Goal: Transaction & Acquisition: Purchase product/service

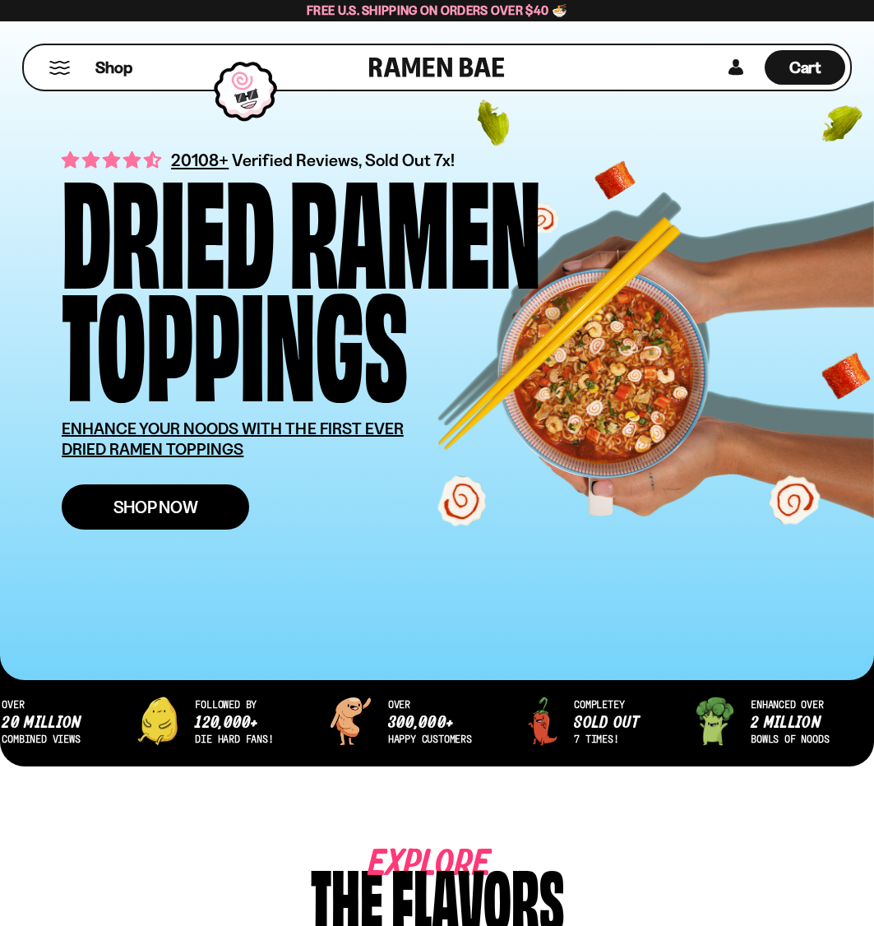
click at [134, 504] on span "Shop Now" at bounding box center [155, 506] width 85 height 17
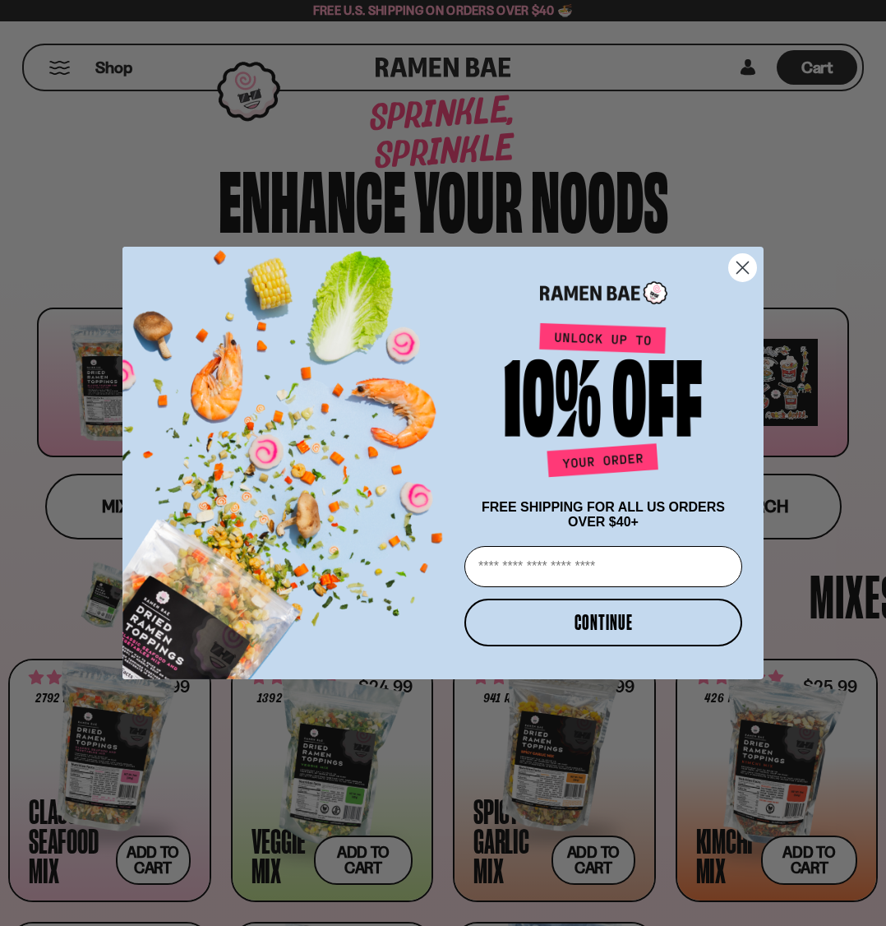
click at [744, 261] on icon "Close dialog" at bounding box center [744, 267] width 12 height 12
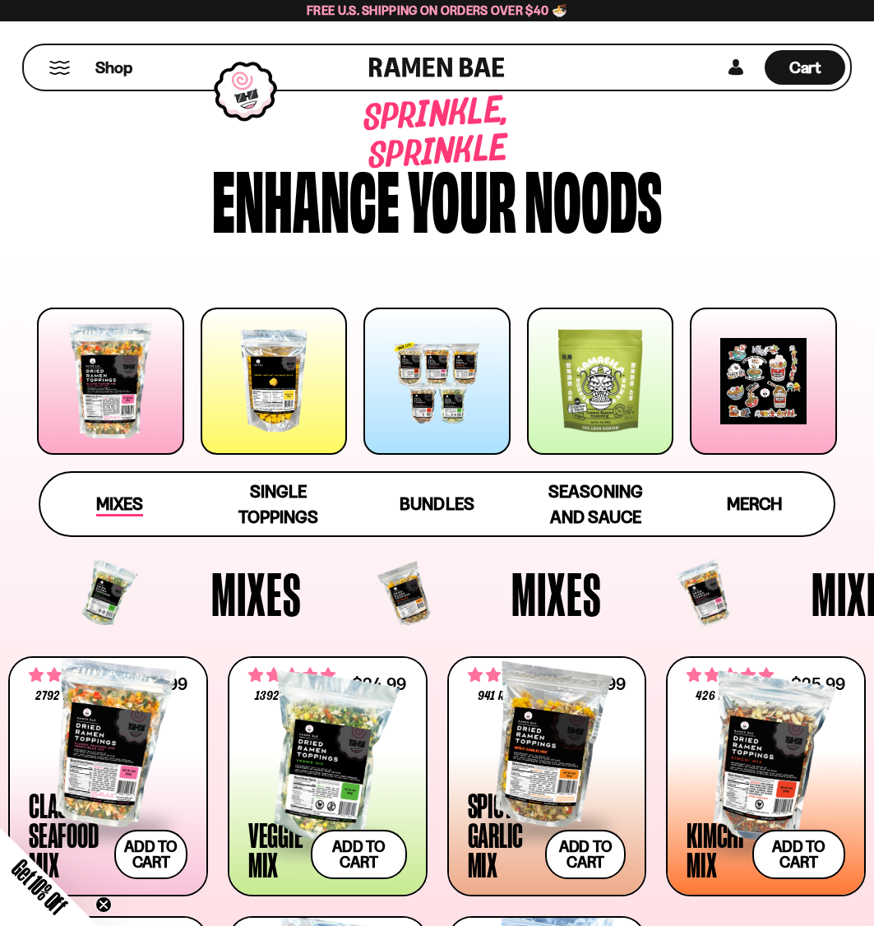
click at [127, 505] on span "Mixes" at bounding box center [119, 504] width 47 height 23
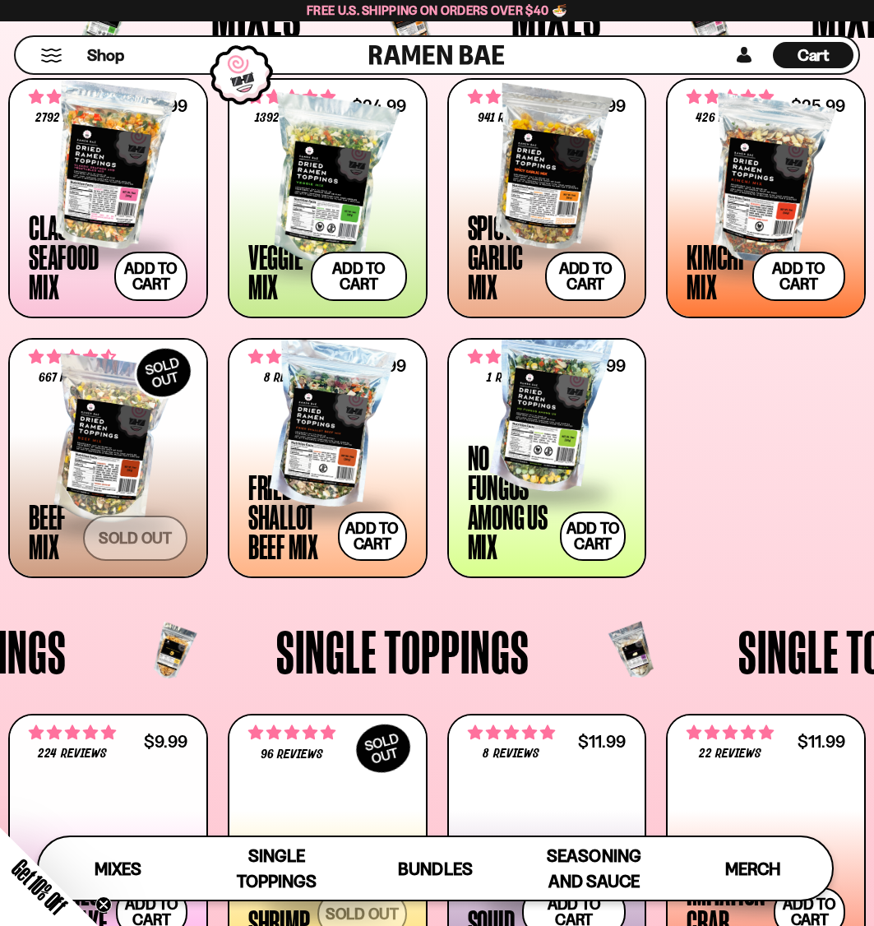
scroll to position [311, 0]
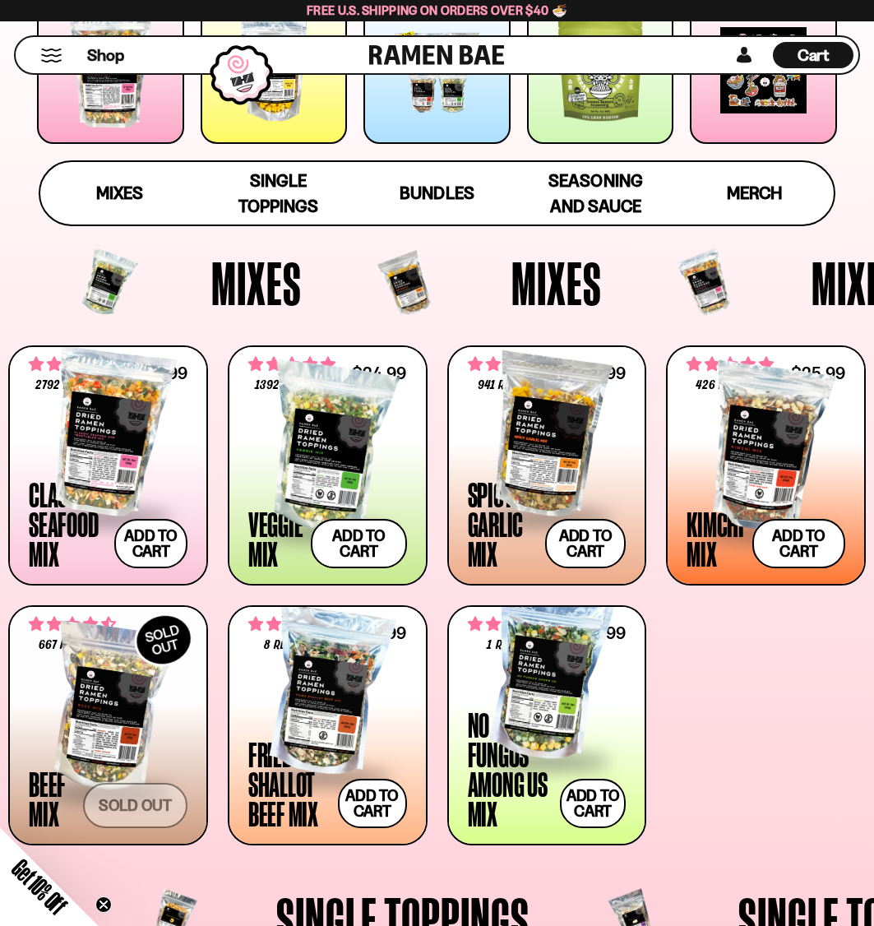
click at [524, 443] on div at bounding box center [547, 432] width 159 height 164
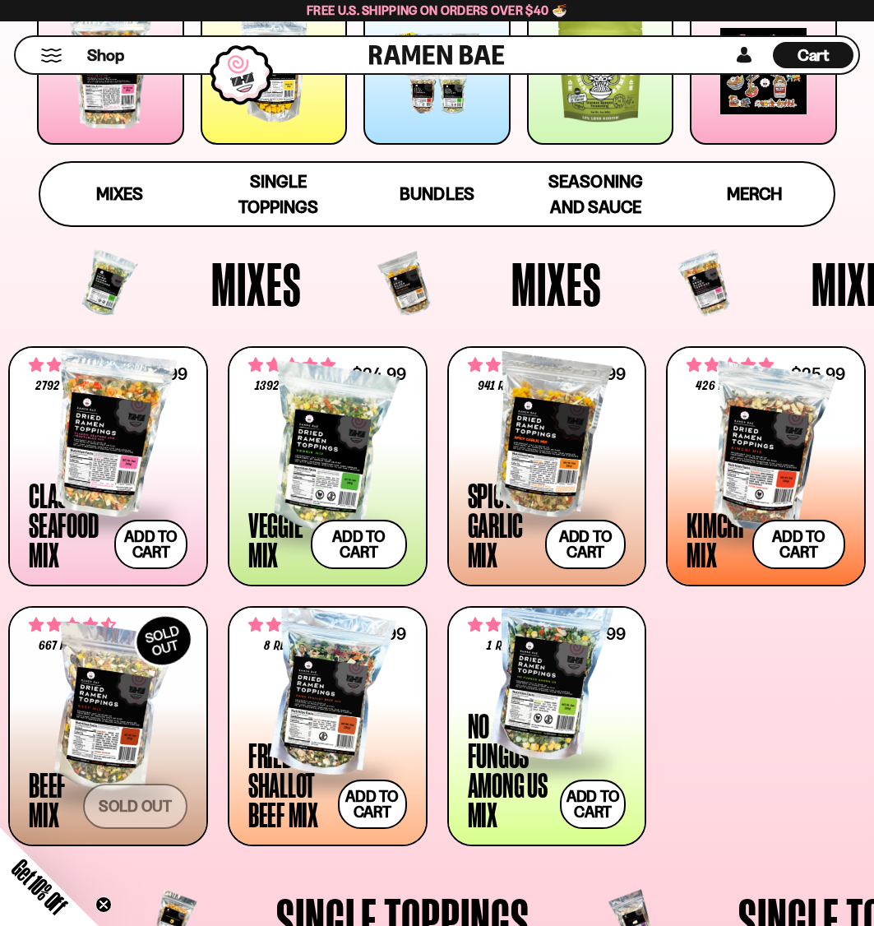
click at [330, 703] on div at bounding box center [327, 693] width 159 height 164
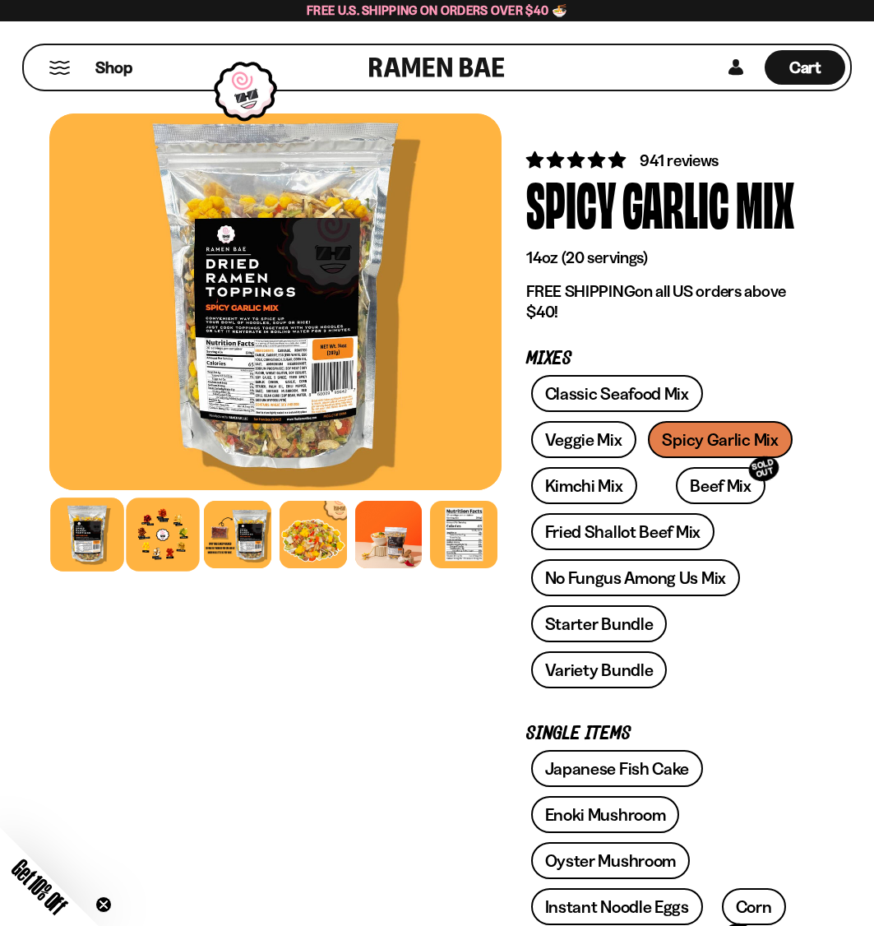
click at [172, 538] on div at bounding box center [162, 534] width 73 height 73
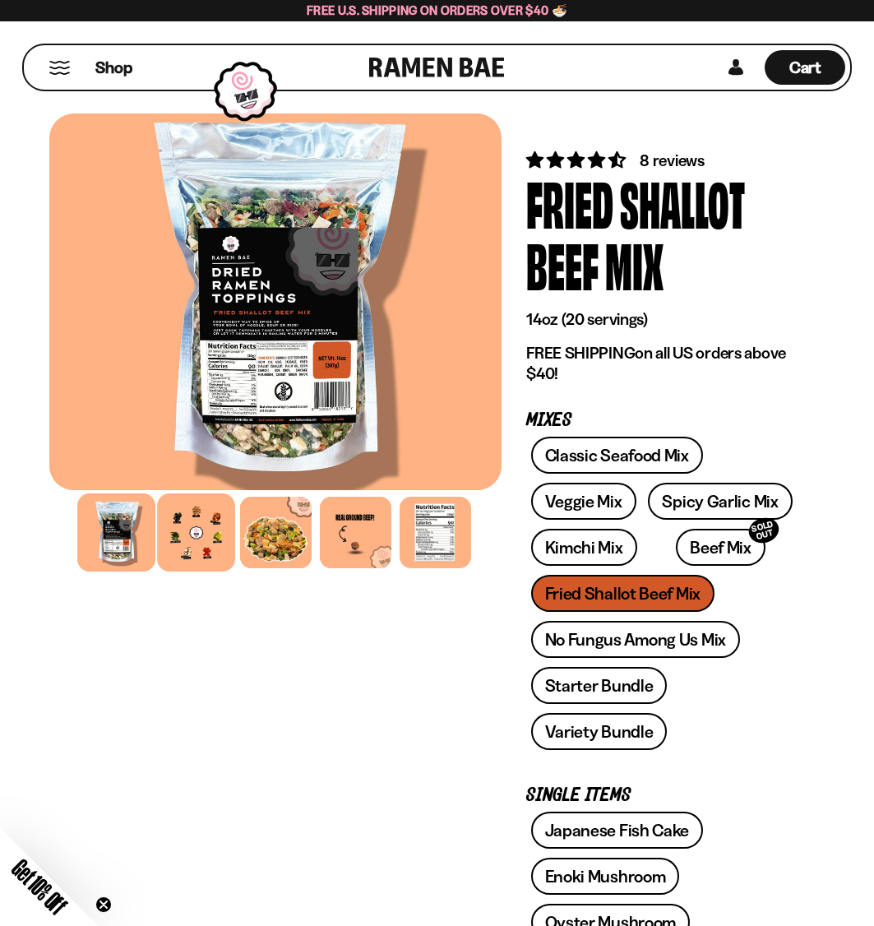
click at [187, 561] on div at bounding box center [196, 532] width 78 height 78
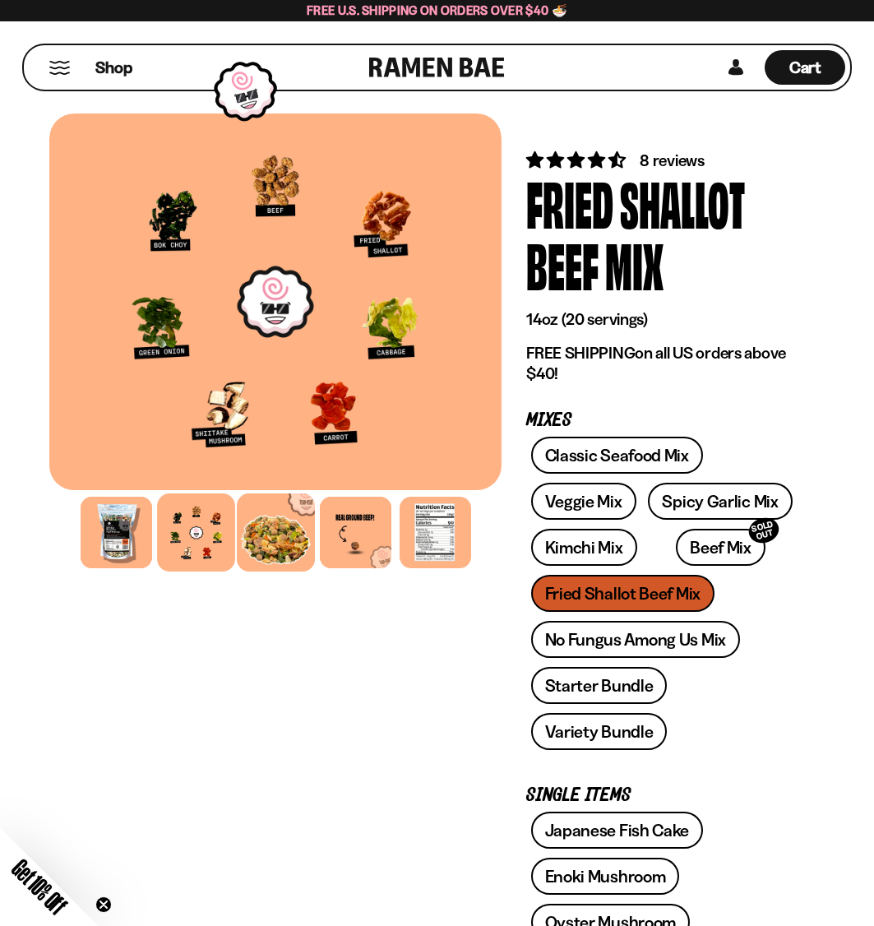
click at [268, 538] on div at bounding box center [276, 532] width 78 height 78
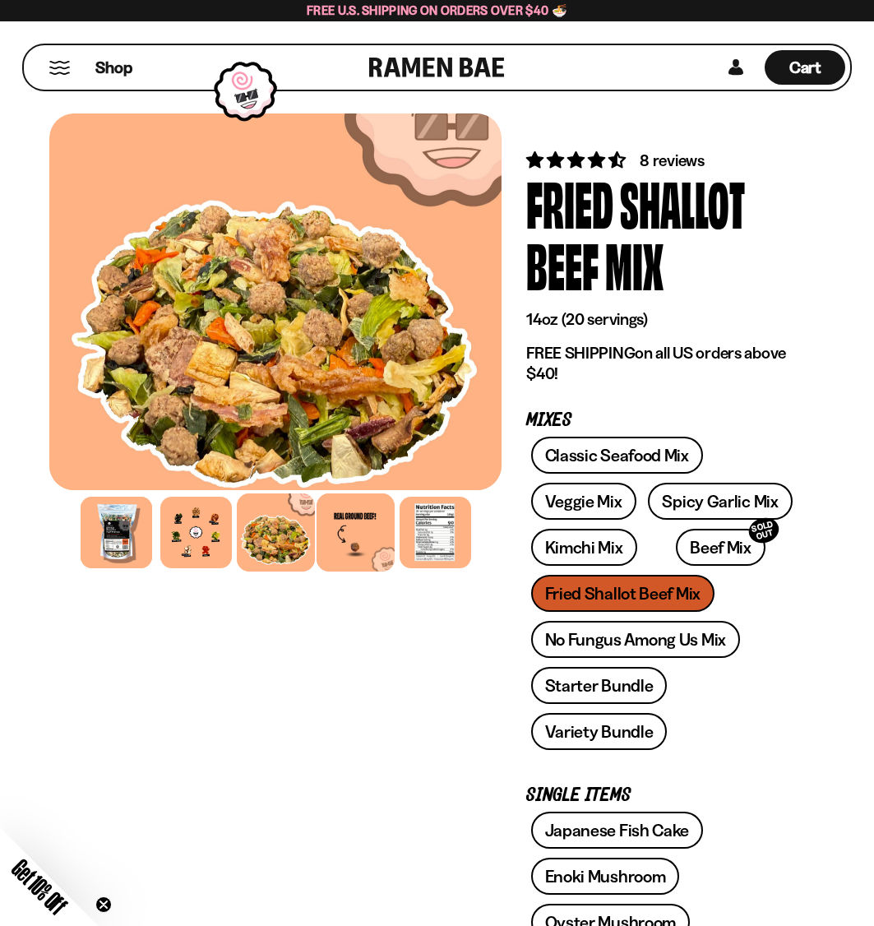
click at [384, 522] on div at bounding box center [356, 532] width 78 height 78
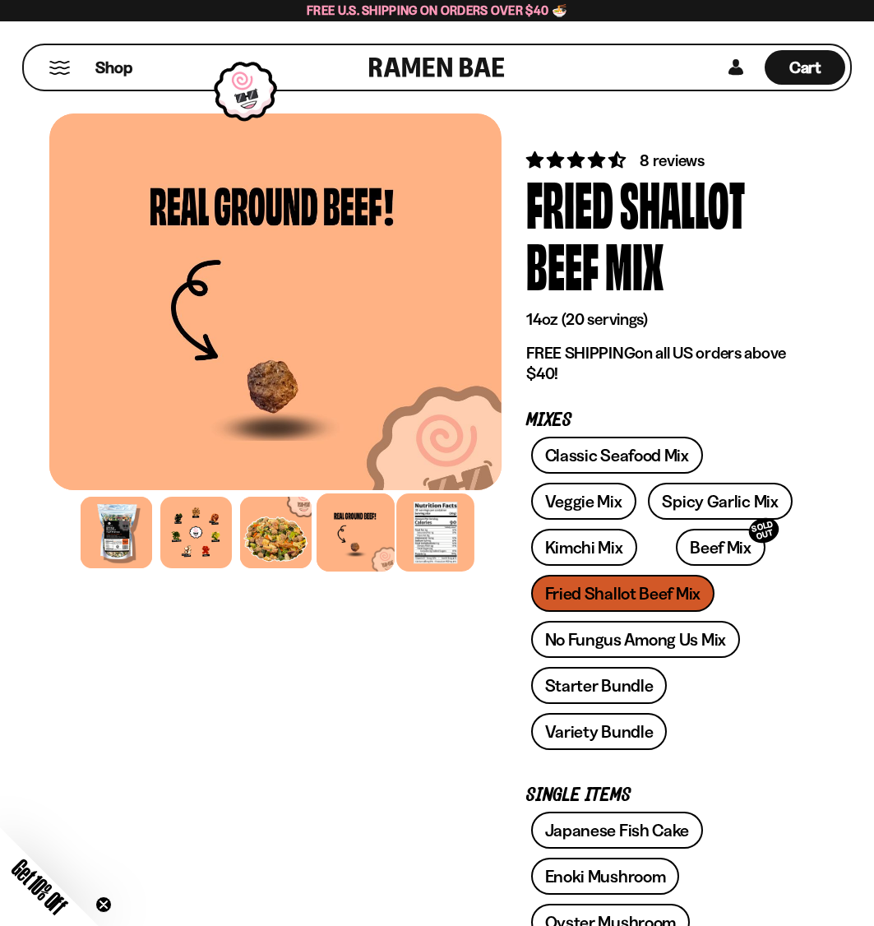
click at [427, 539] on div at bounding box center [435, 532] width 78 height 78
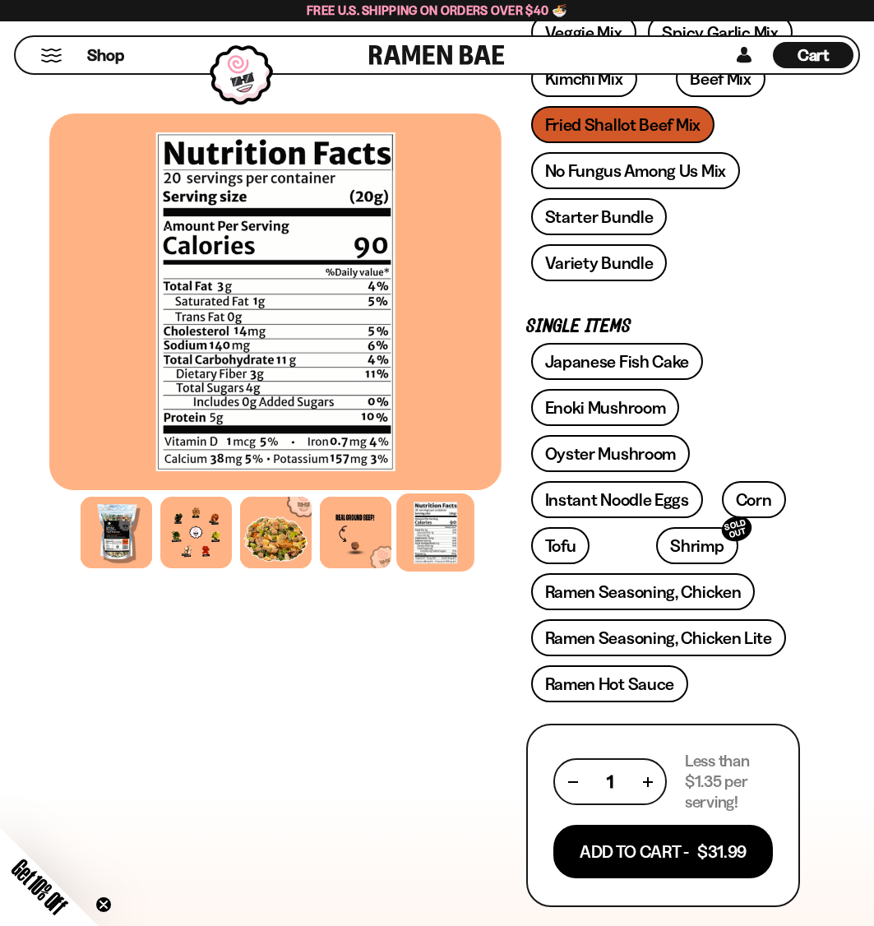
scroll to position [493, 0]
